Goal: Task Accomplishment & Management: Manage account settings

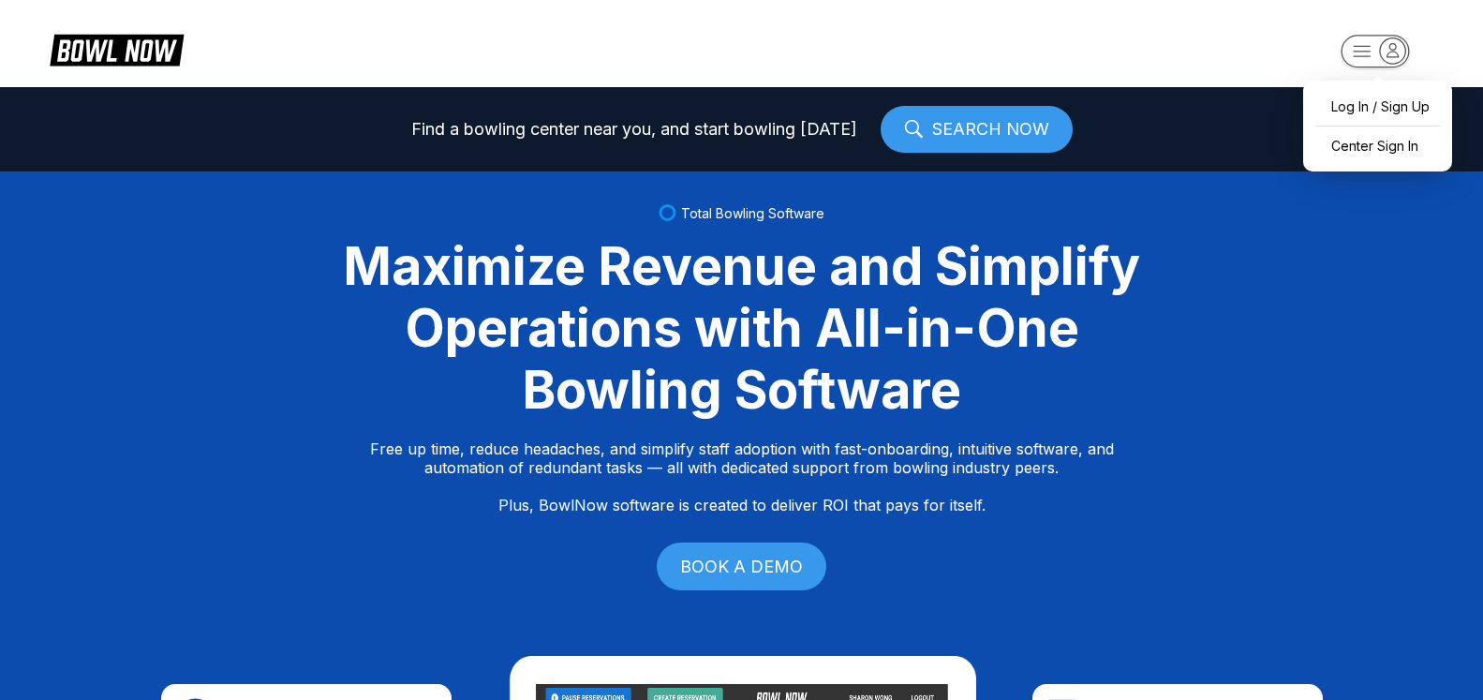
click at [1399, 52] on icon "button" at bounding box center [1392, 49] width 25 height 25
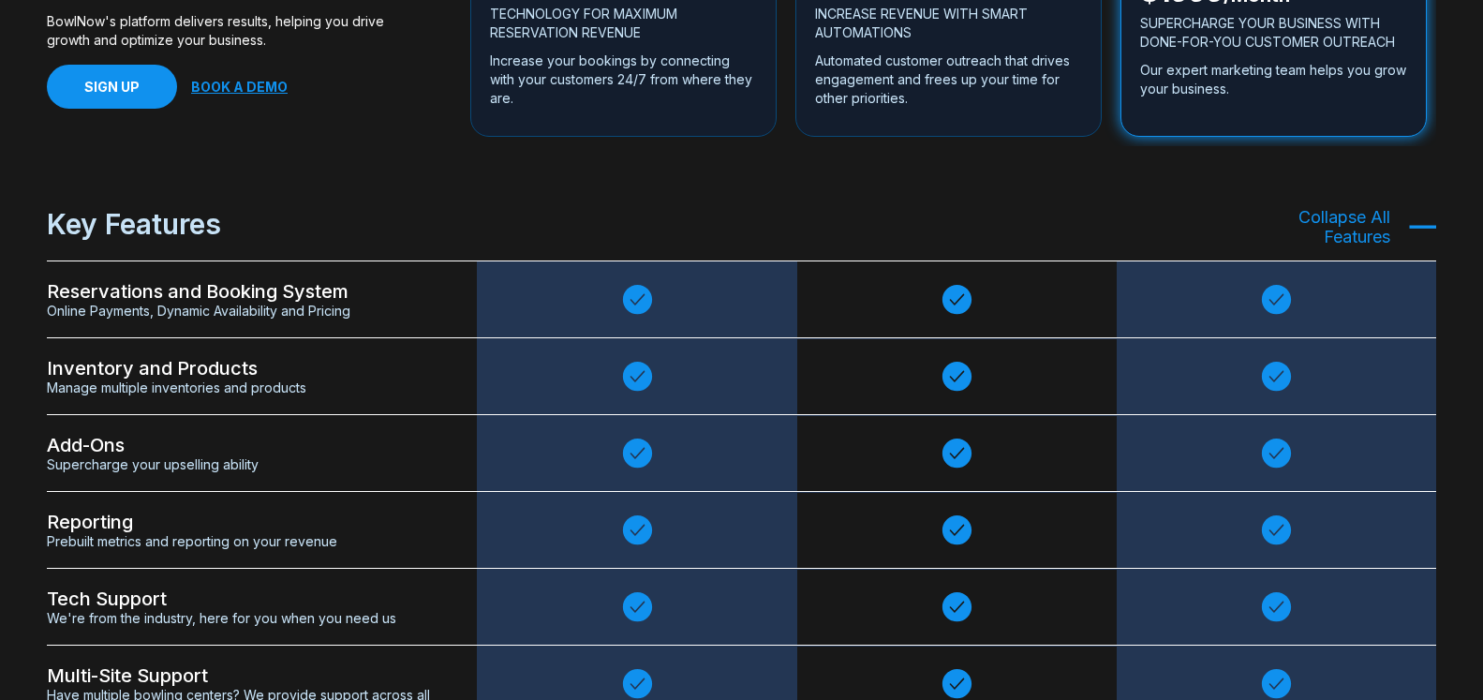
scroll to position [3821, 0]
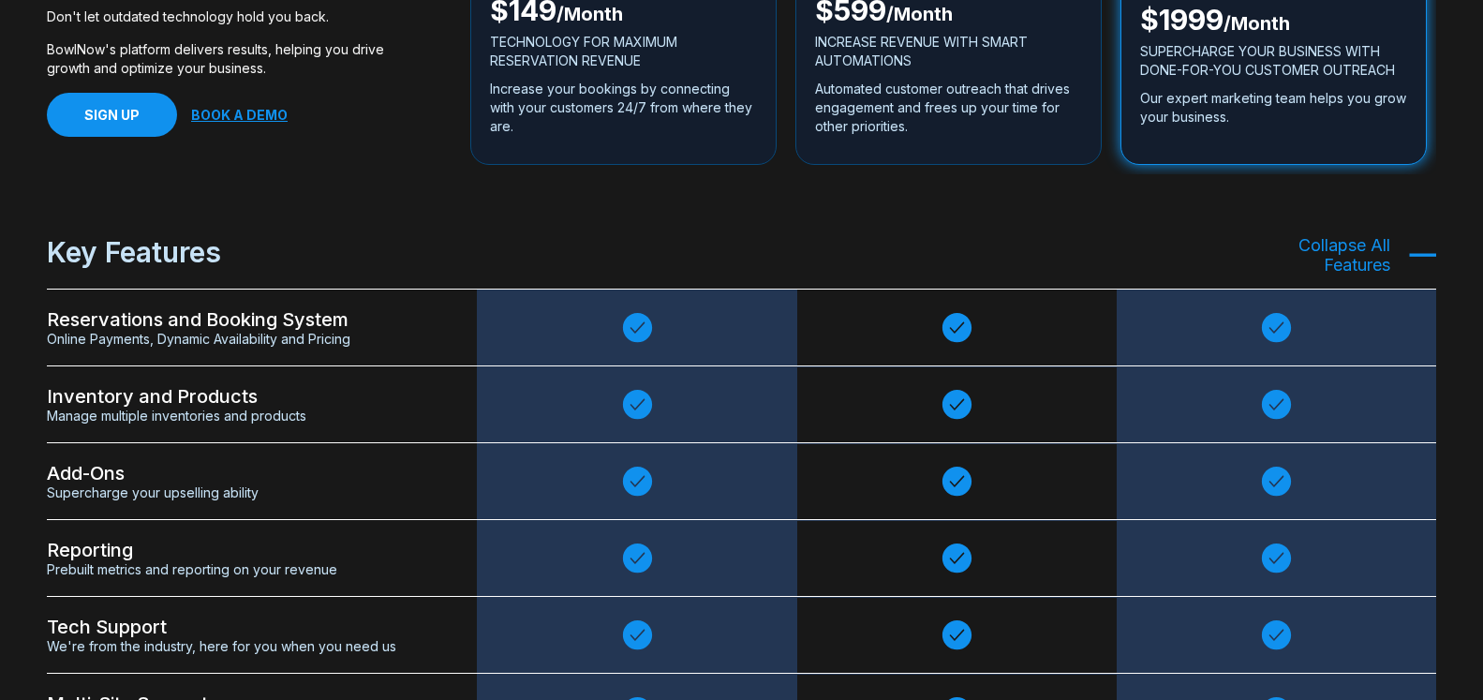
click at [1267, 620] on icon at bounding box center [1276, 634] width 29 height 29
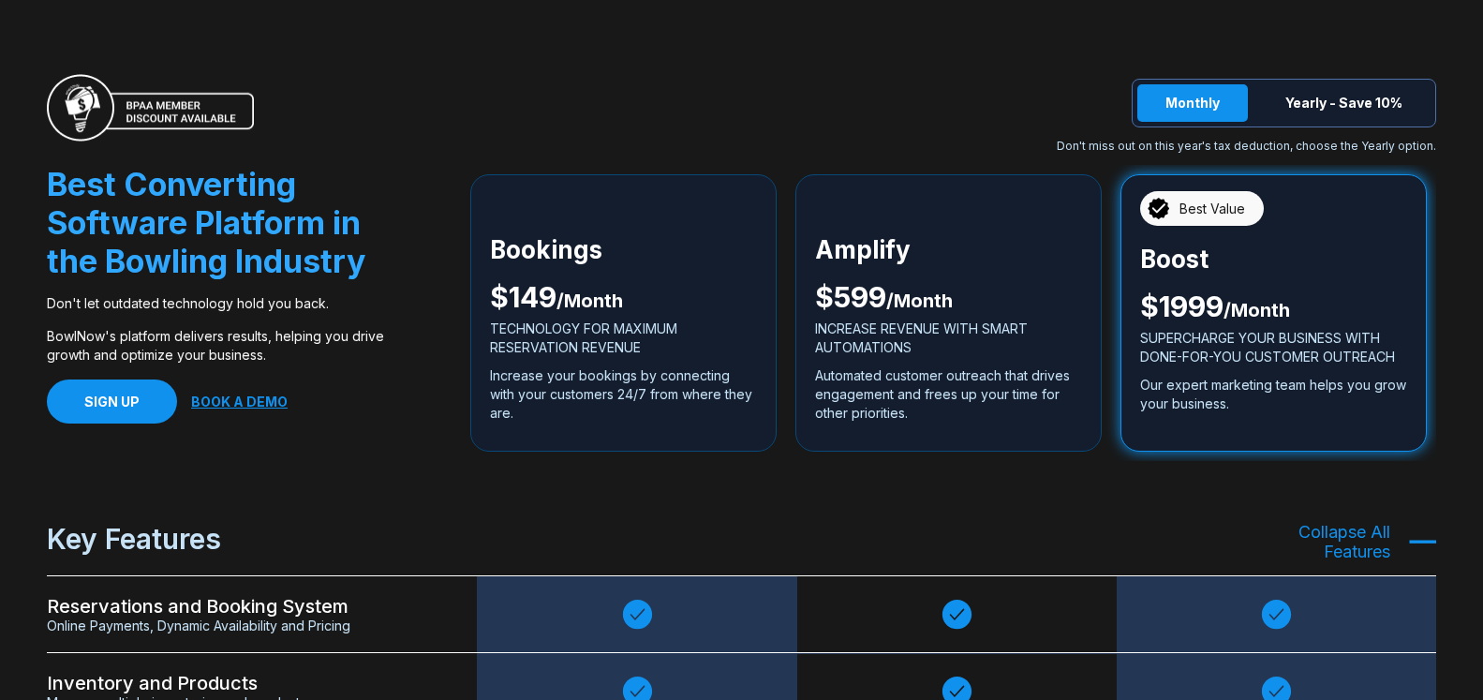
scroll to position [3152, 0]
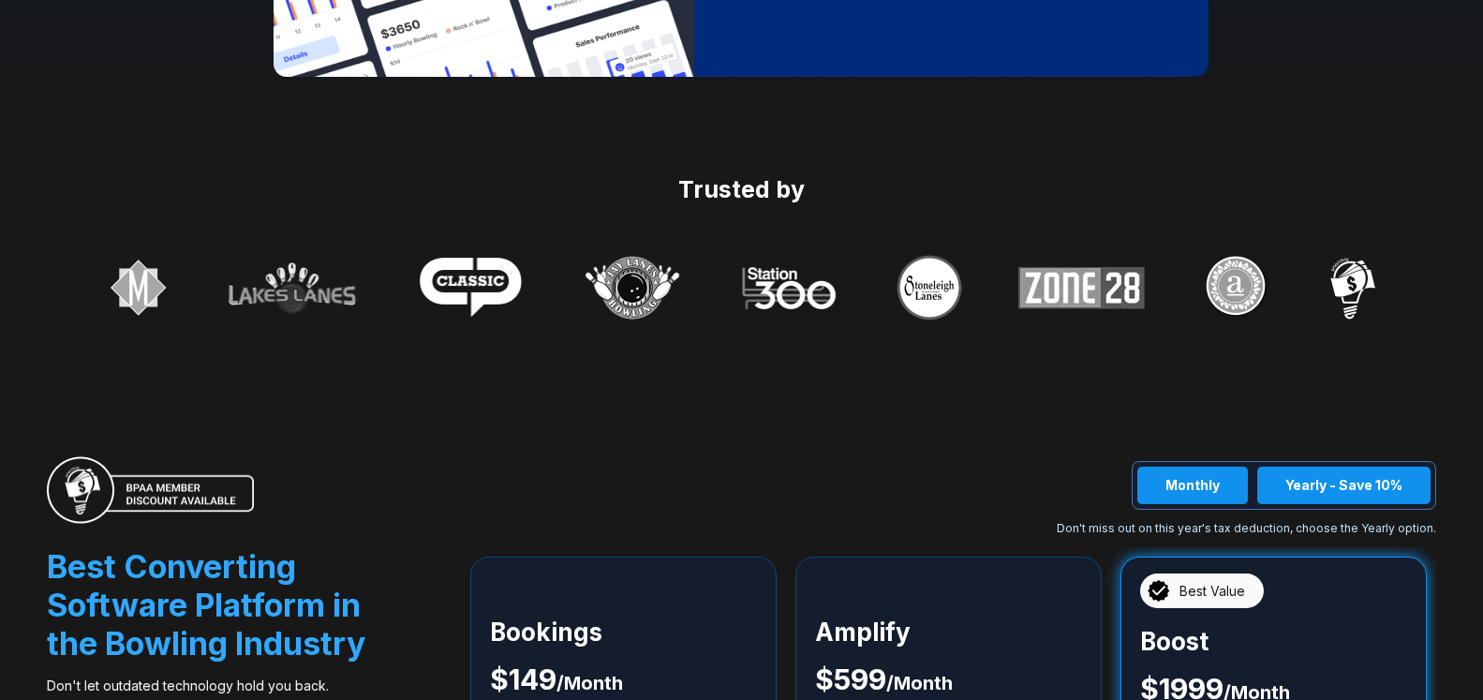
click at [1424, 466] on button "Yearly - Save 10%" at bounding box center [1343, 484] width 173 height 37
click at [1215, 466] on button "Monthly" at bounding box center [1192, 484] width 111 height 37
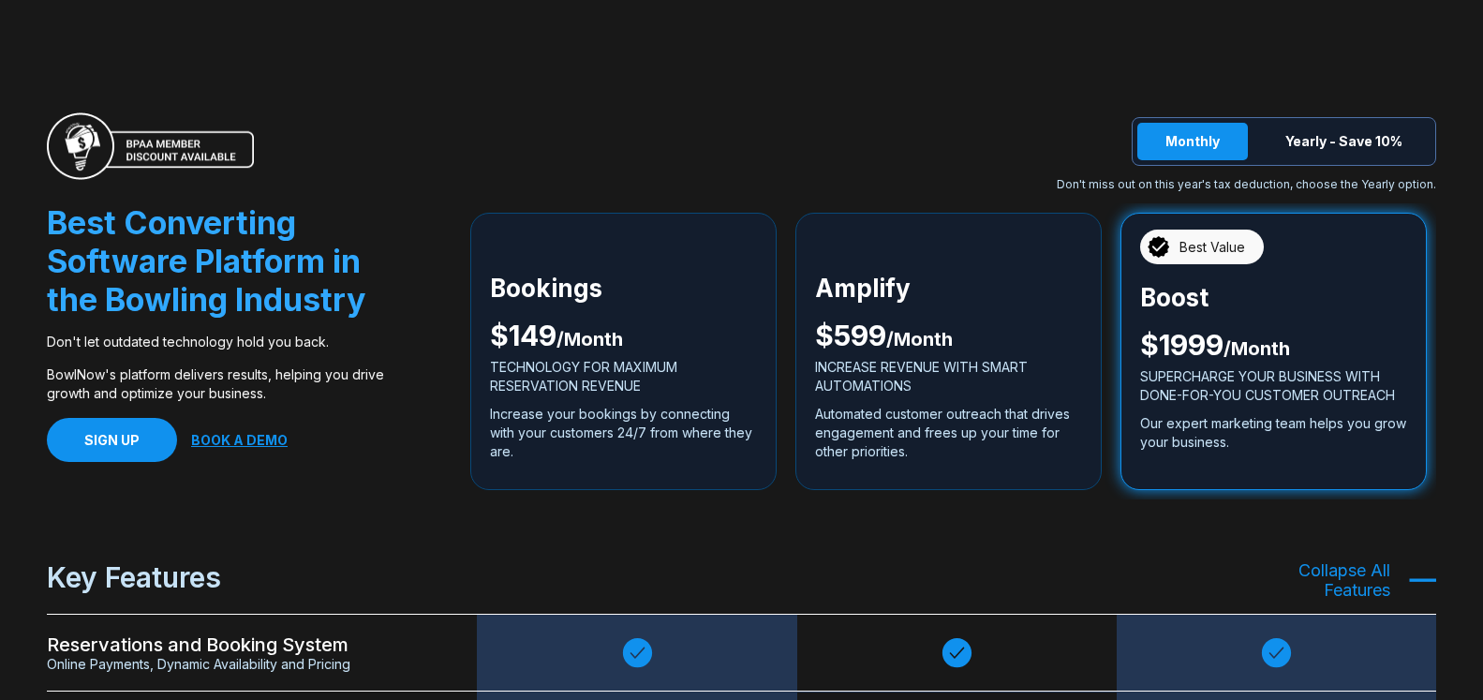
scroll to position [3439, 0]
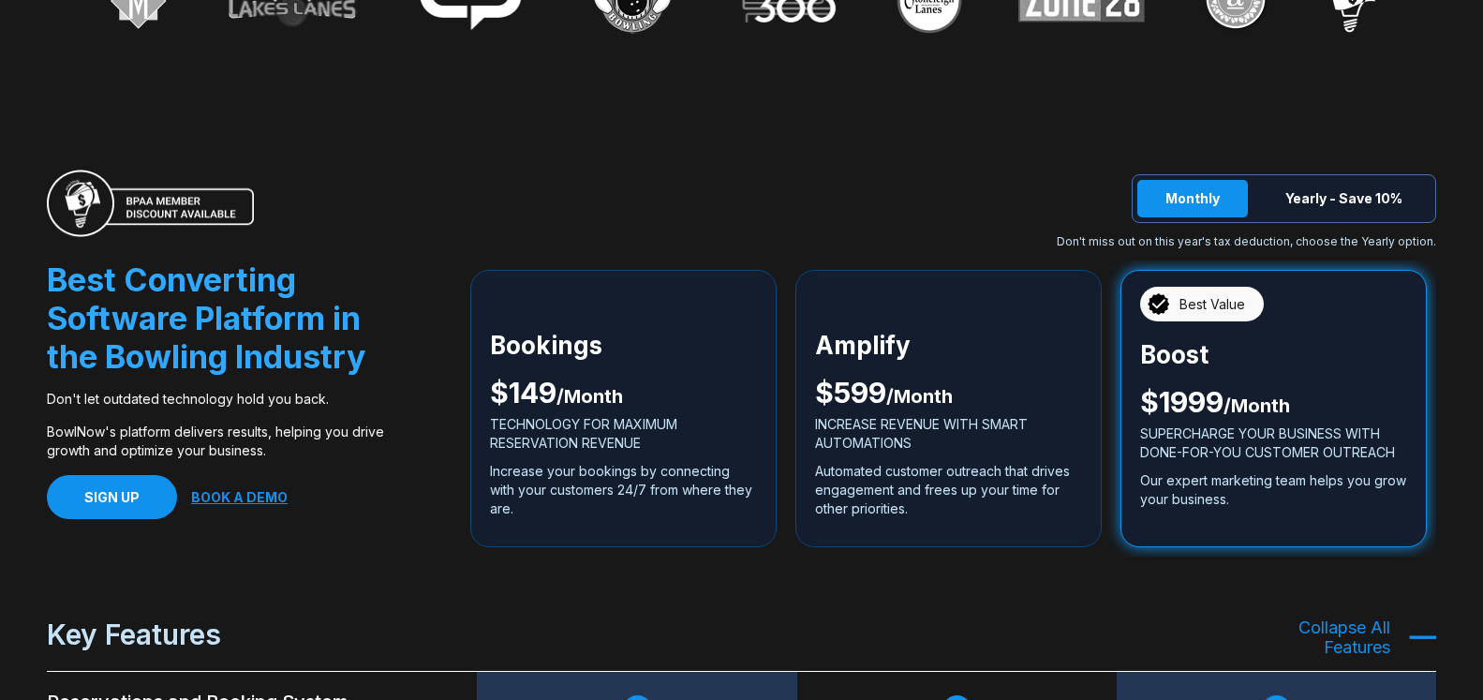
click at [937, 415] on p "INCREASE REVENUE WITH SMART AUTOMATIONS" at bounding box center [948, 433] width 267 height 37
click at [1334, 180] on button "Yearly - Save 10%" at bounding box center [1343, 198] width 173 height 37
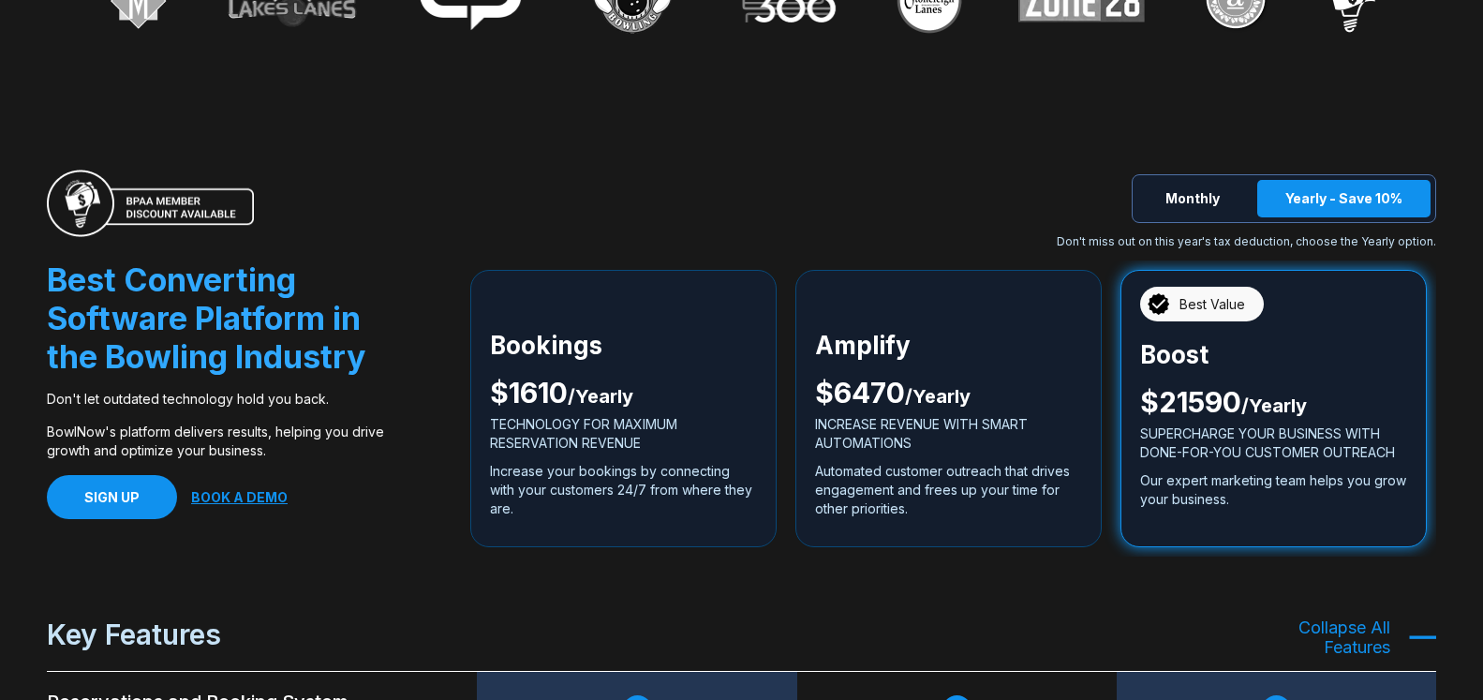
click at [878, 336] on div "Amplify $ 6470 / Yearly INCREASE REVENUE WITH SMART AUTOMATIONS Automated custo…" at bounding box center [948, 431] width 267 height 191
click at [1193, 180] on button "Monthly" at bounding box center [1192, 198] width 111 height 37
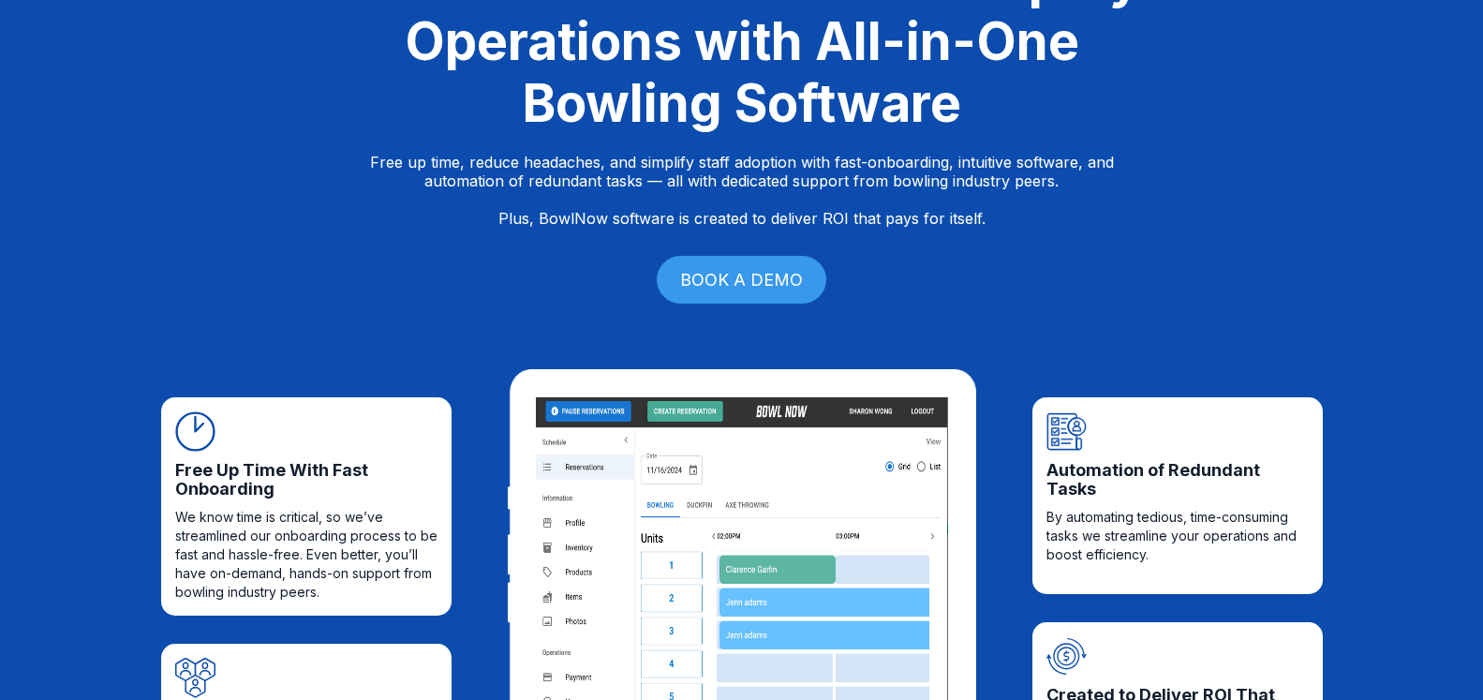
scroll to position [0, 0]
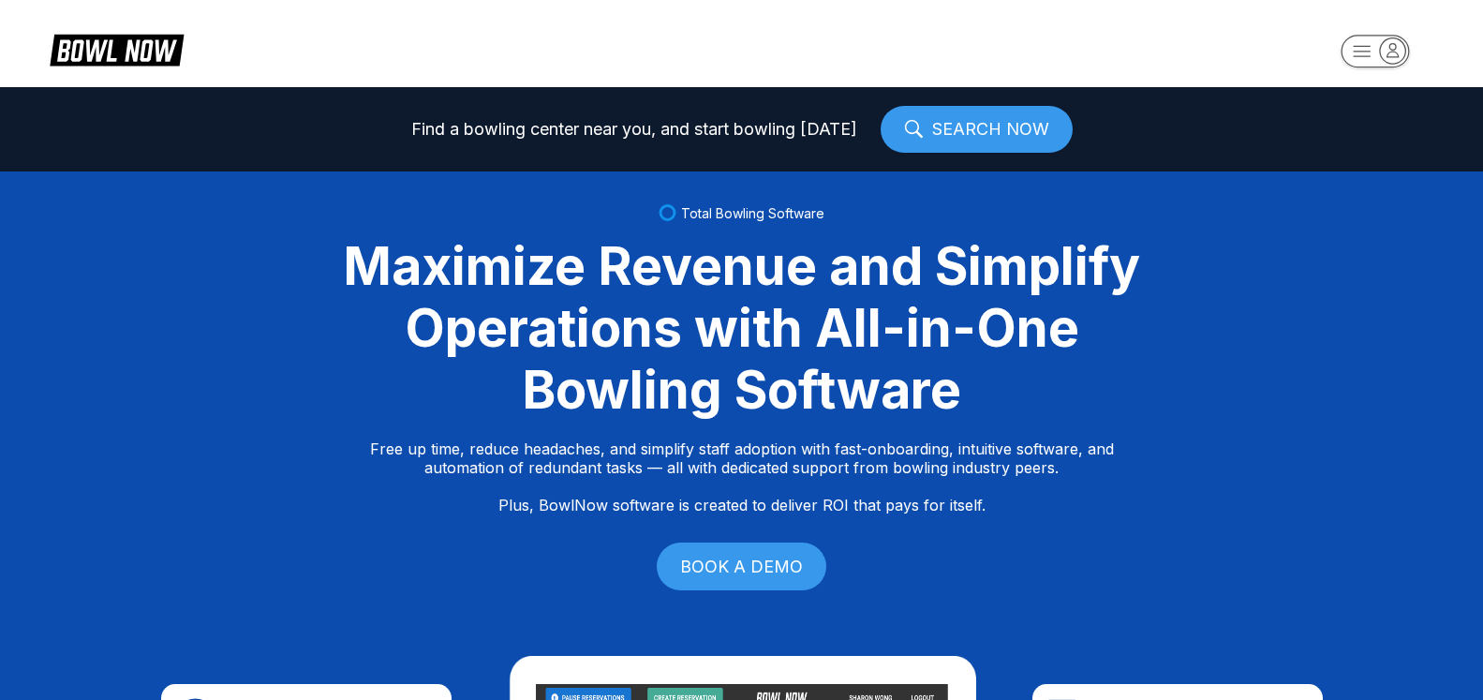
click at [989, 140] on link "SEARCH NOW" at bounding box center [976, 129] width 192 height 47
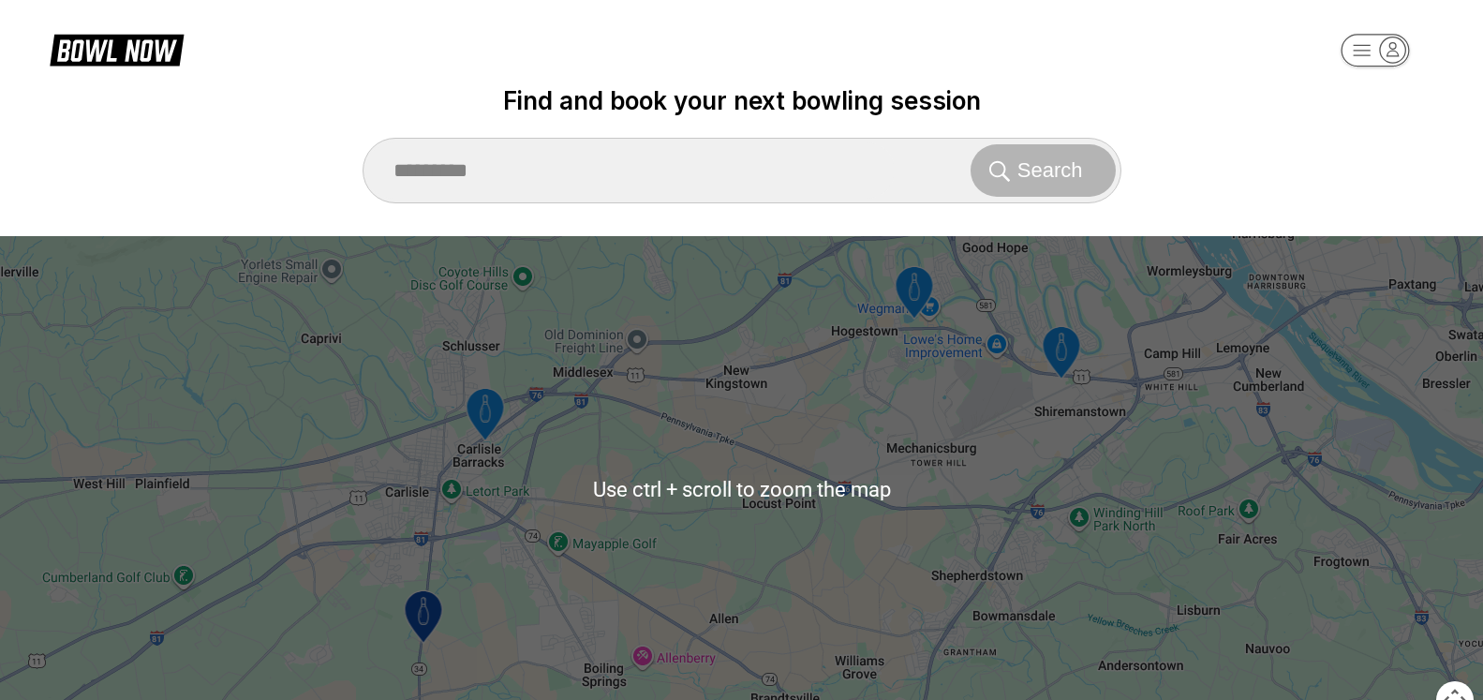
click at [148, 52] on icon at bounding box center [147, 50] width 6 height 15
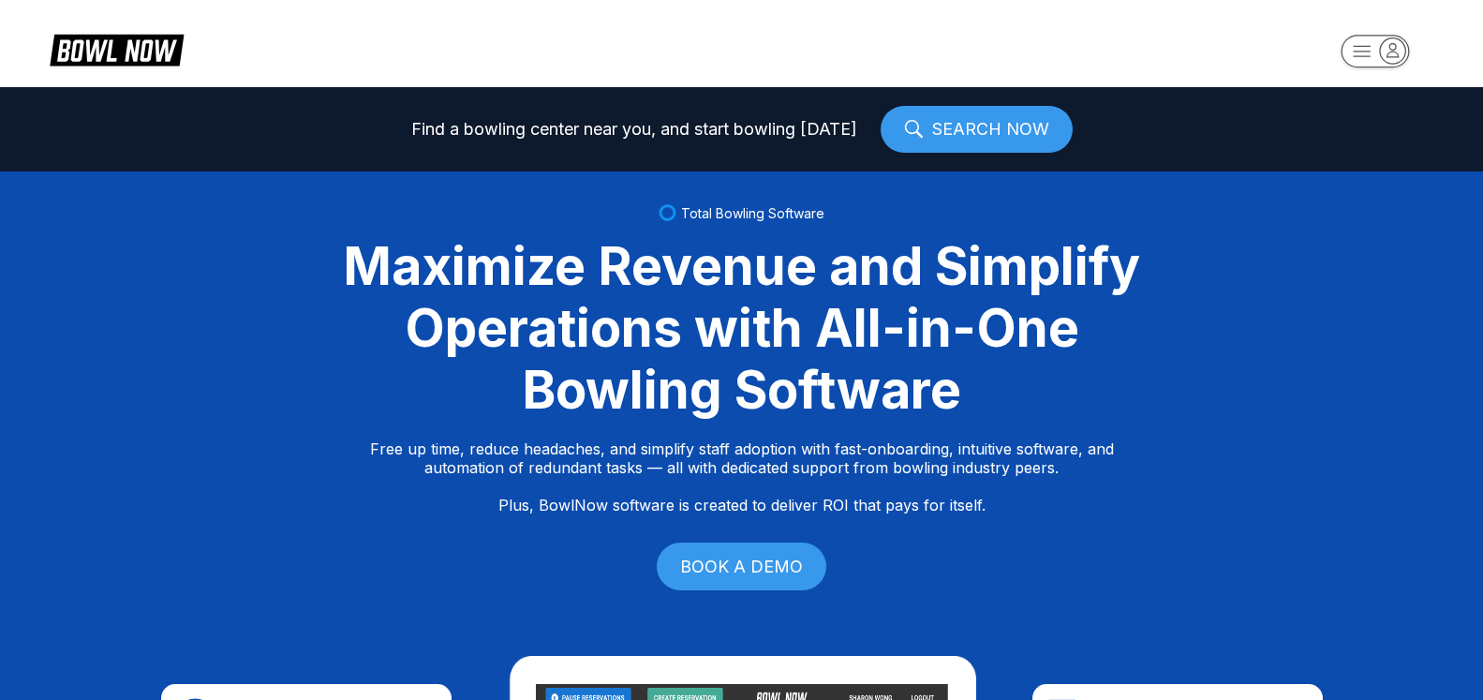
click at [1405, 53] on icon "button" at bounding box center [1392, 49] width 25 height 25
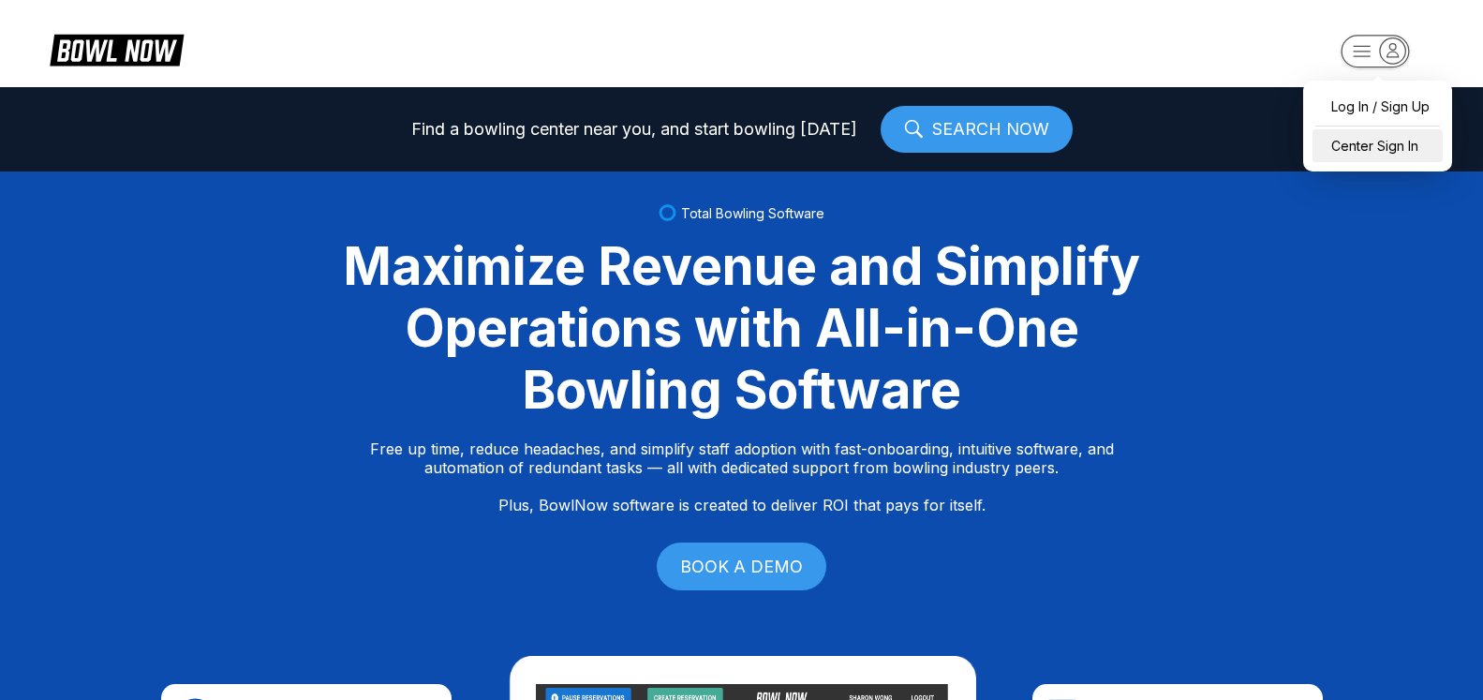
click at [1384, 152] on div "Center Sign In" at bounding box center [1377, 145] width 130 height 33
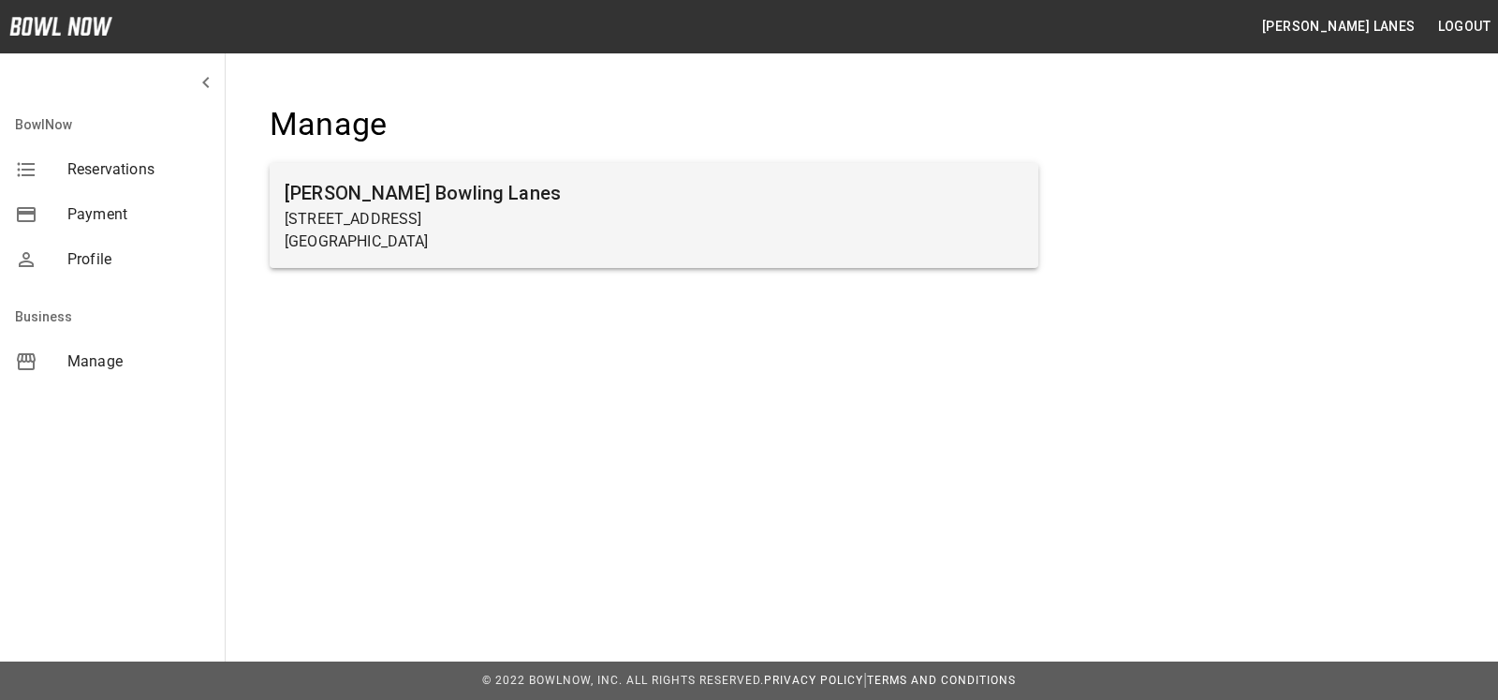
click at [388, 241] on p "Beaver Falls, PA 15010" at bounding box center [654, 241] width 739 height 22
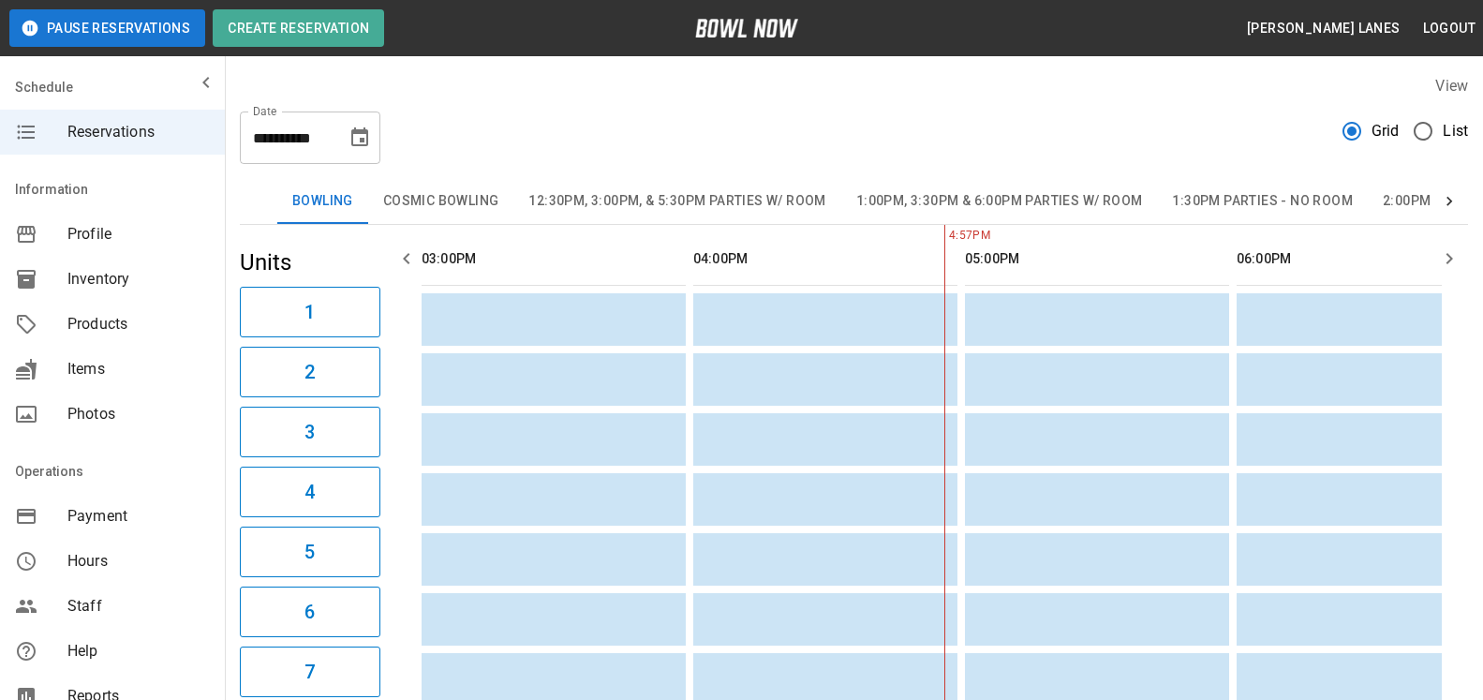
scroll to position [0, 272]
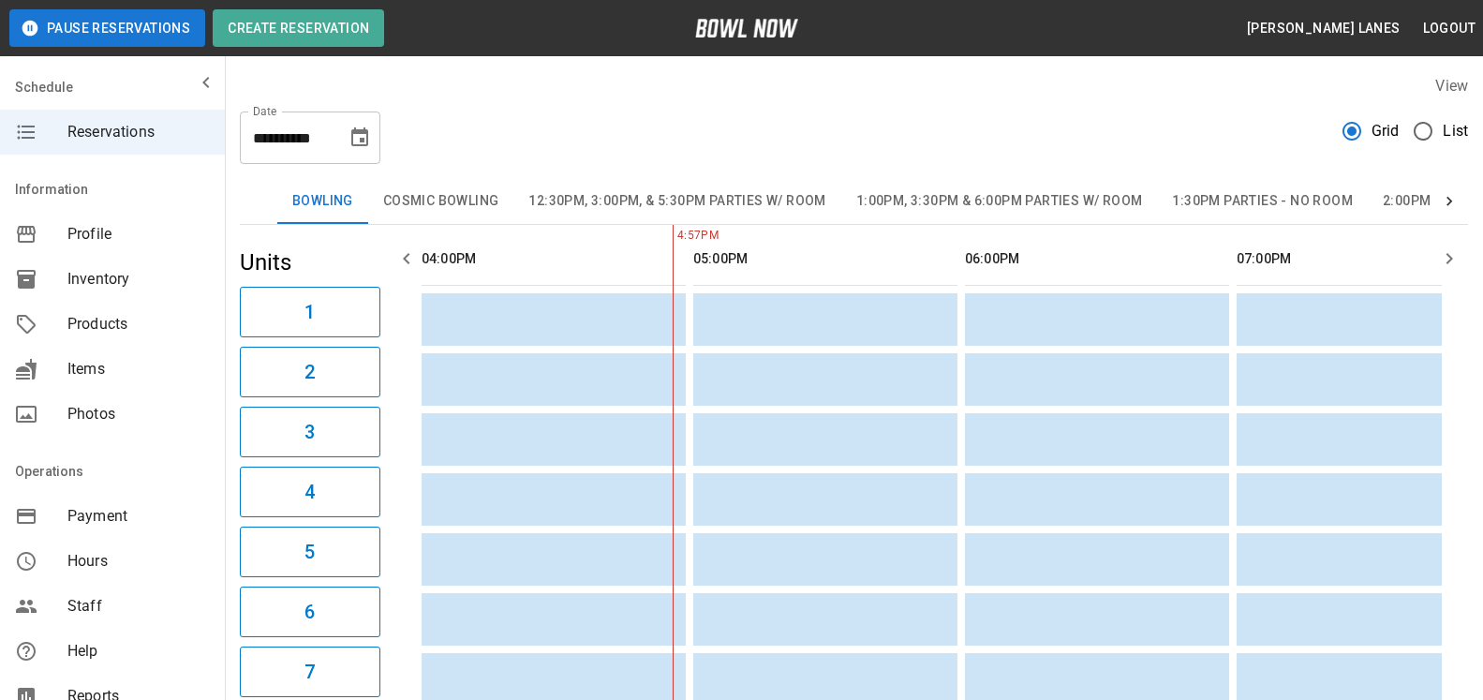
click at [1458, 125] on span "List" at bounding box center [1454, 131] width 25 height 22
